Goal: Navigation & Orientation: Find specific page/section

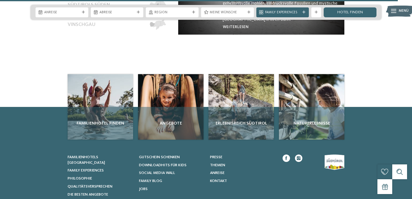
click at [173, 173] on span "Social Media Wall" at bounding box center [157, 173] width 36 height 4
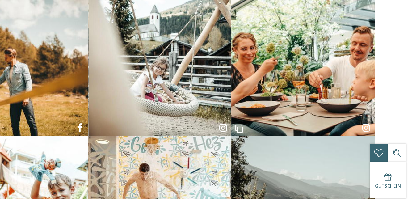
scroll to position [163, 0]
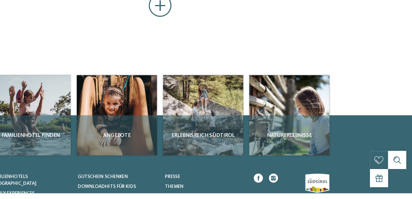
click at [172, 149] on span "Angebote" at bounding box center [170, 151] width 60 height 6
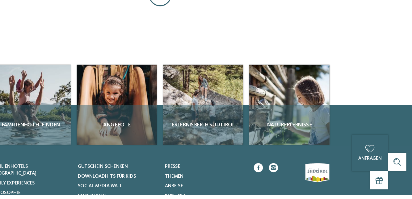
scroll to position [426, 0]
